Goal: Task Accomplishment & Management: Manage account settings

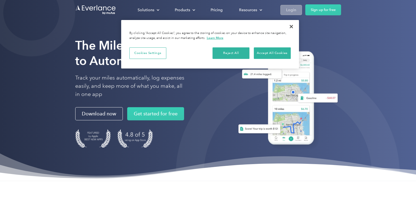
click at [289, 11] on div "Login" at bounding box center [291, 10] width 10 height 7
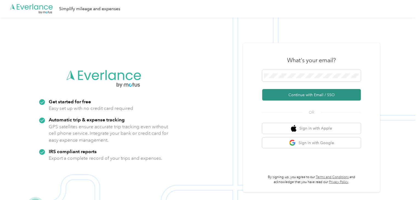
click at [314, 94] on button "Continue with Email / SSO" at bounding box center [311, 94] width 99 height 11
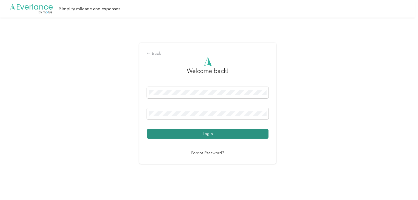
click at [223, 130] on button "Login" at bounding box center [208, 134] width 122 height 10
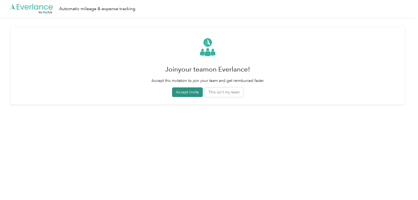
click at [188, 97] on button "Accept invite" at bounding box center [187, 92] width 31 height 10
click at [240, 93] on button "This isn't my team" at bounding box center [226, 92] width 39 height 10
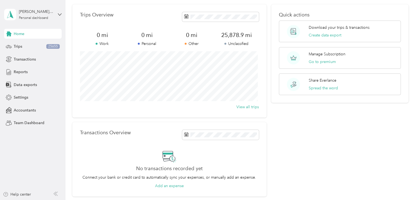
scroll to position [24, 0]
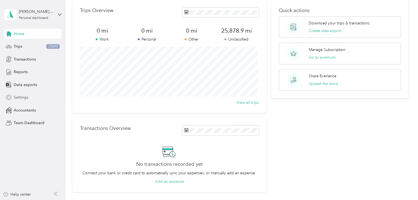
click at [23, 99] on span "Settings" at bounding box center [21, 97] width 15 height 6
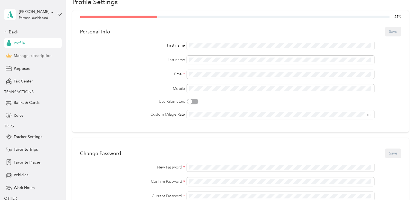
click at [36, 55] on span "Manage subscription" at bounding box center [33, 56] width 38 height 6
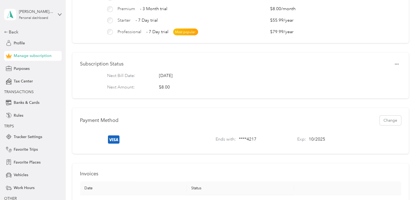
scroll to position [52, 0]
click at [386, 124] on button "Change" at bounding box center [389, 120] width 21 height 10
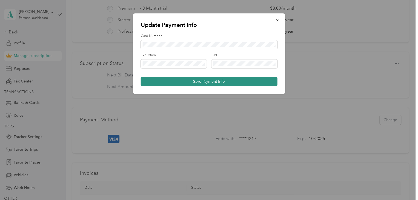
click at [209, 80] on button "Save Payment Info" at bounding box center [209, 82] width 137 height 10
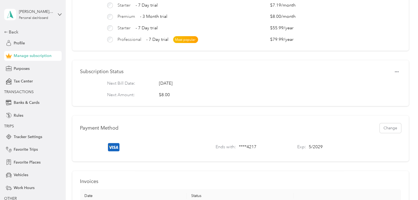
scroll to position [0, 0]
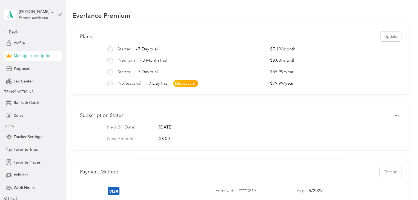
click at [58, 14] on icon at bounding box center [60, 15] width 4 height 4
click at [21, 44] on div "Log out" at bounding box center [17, 42] width 21 height 6
